Goal: Transaction & Acquisition: Book appointment/travel/reservation

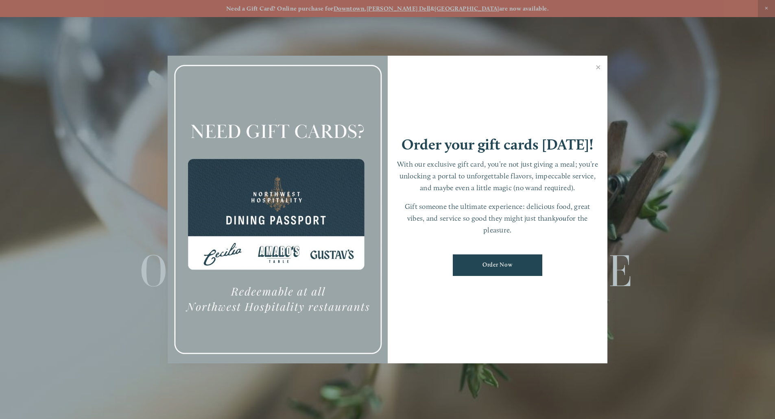
scroll to position [17, 0]
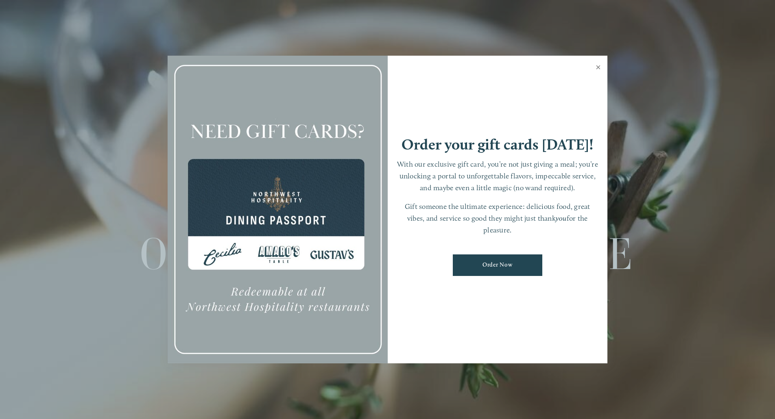
click at [597, 67] on link "Close" at bounding box center [598, 68] width 16 height 23
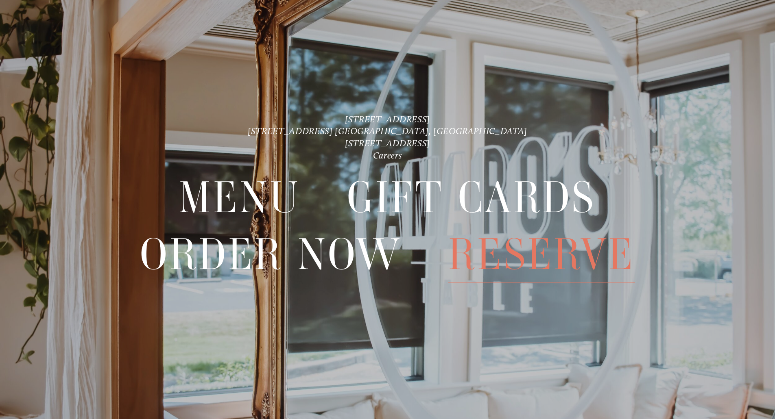
click at [540, 249] on span "Reserve" at bounding box center [541, 254] width 187 height 56
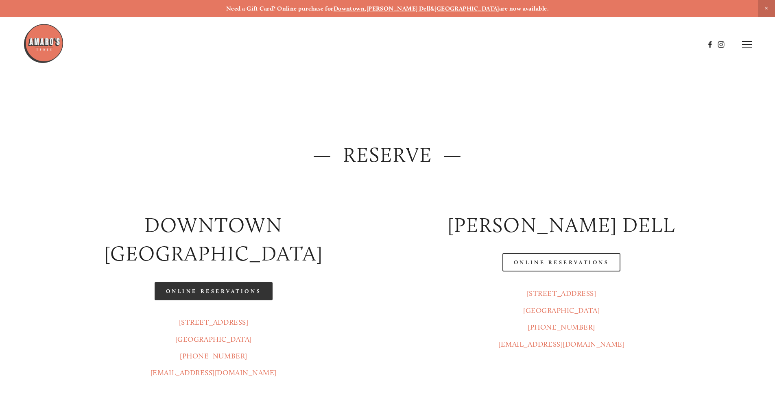
click at [255, 282] on link "Online Reservations" at bounding box center [214, 291] width 118 height 18
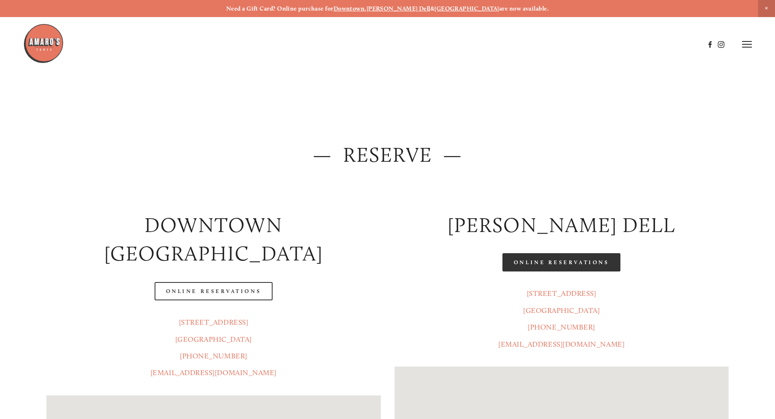
click at [551, 264] on link "Online Reservations" at bounding box center [561, 262] width 118 height 18
